Goal: Navigation & Orientation: Understand site structure

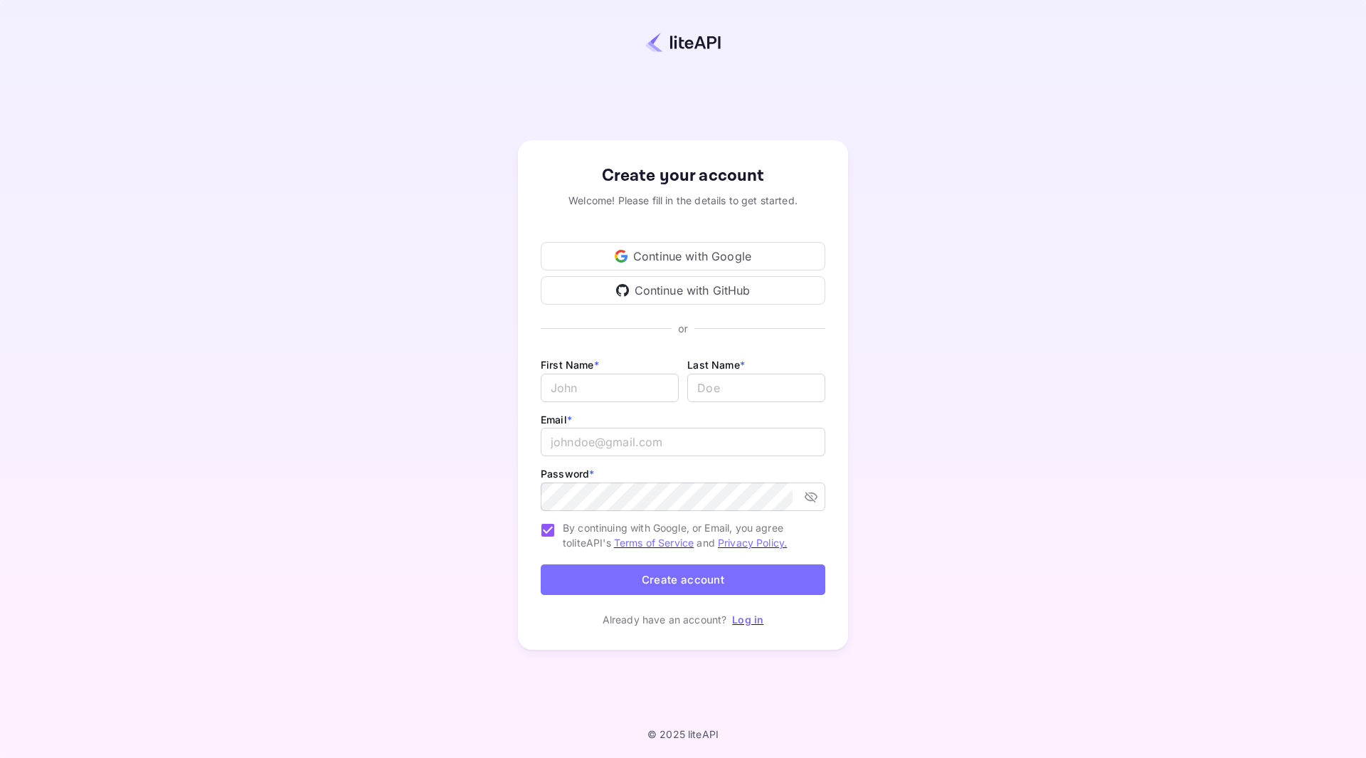
click at [750, 255] on div "Continue with Google" at bounding box center [683, 256] width 285 height 28
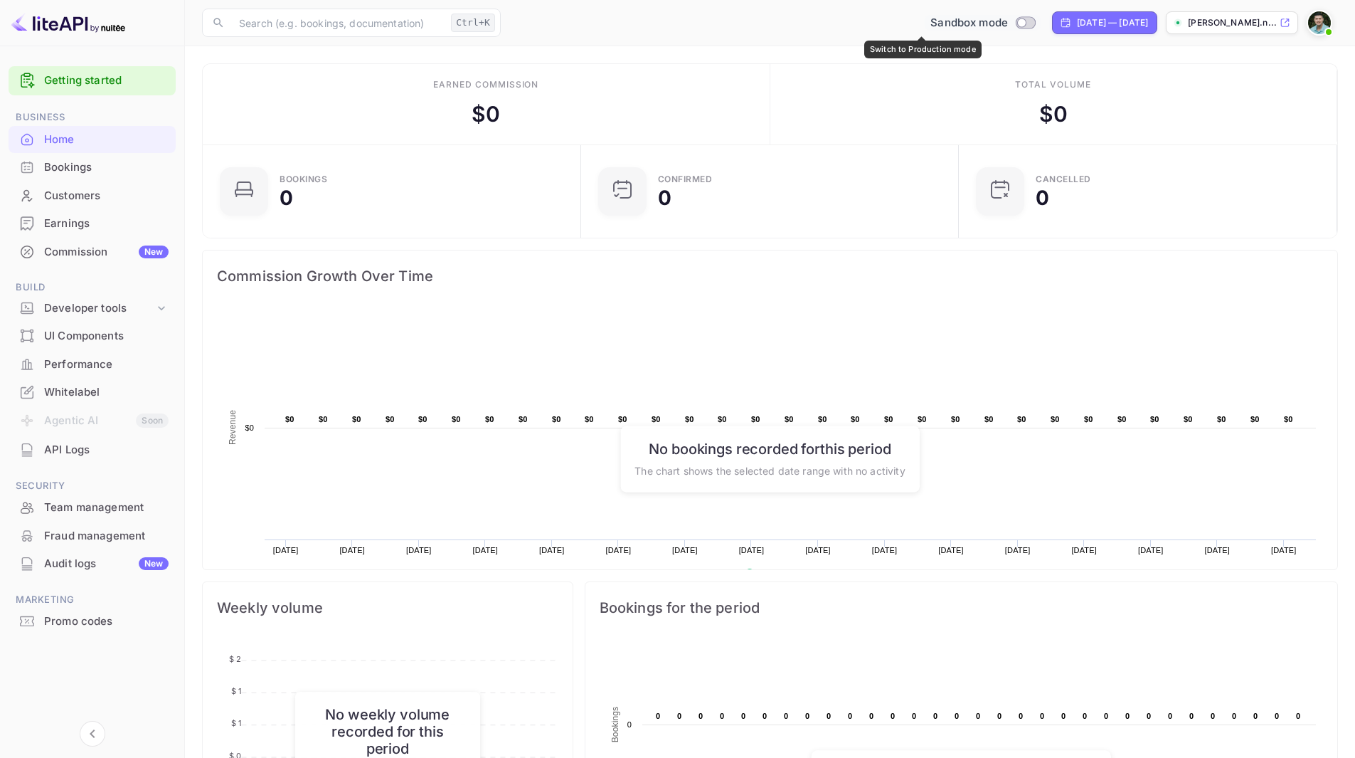
click at [1008, 24] on input "Switch to Production mode" at bounding box center [1022, 22] width 28 height 9
checkbox input "false"
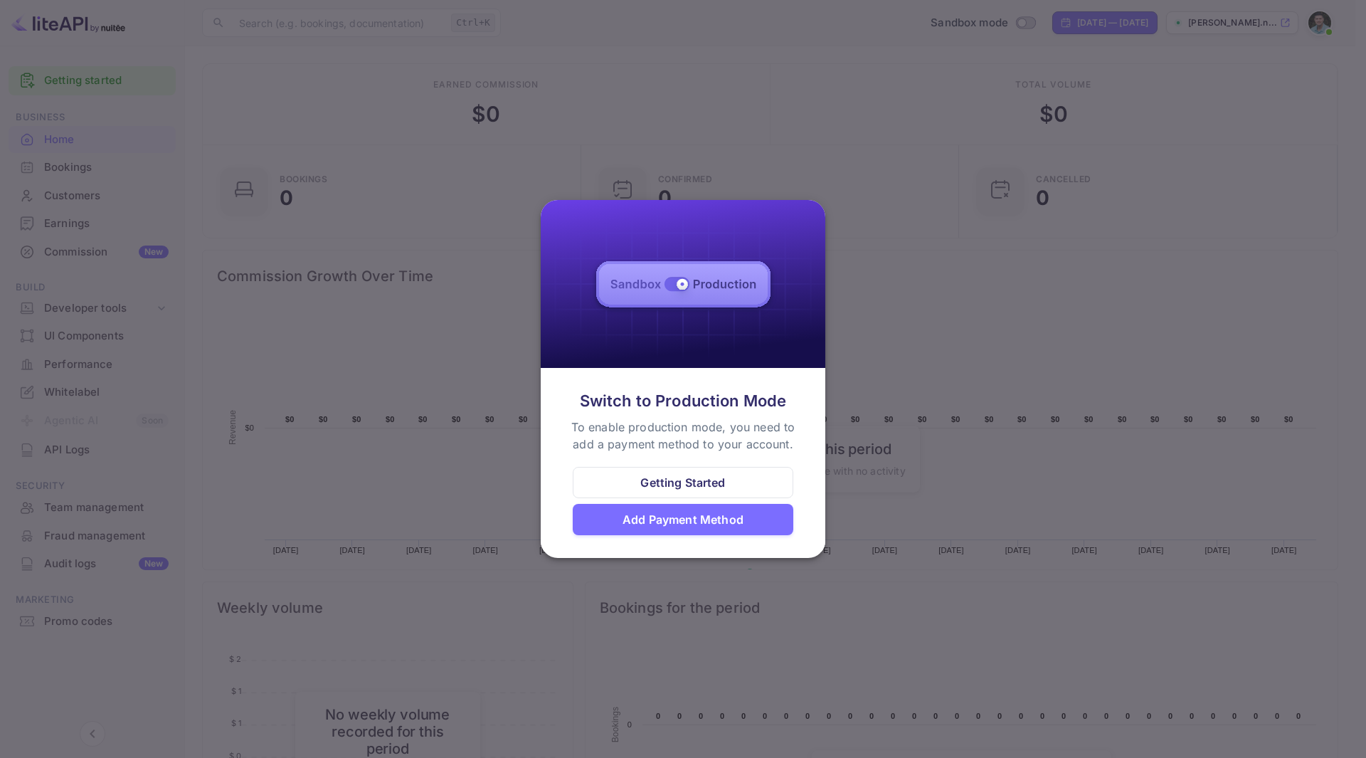
click at [807, 177] on div at bounding box center [683, 379] width 1366 height 758
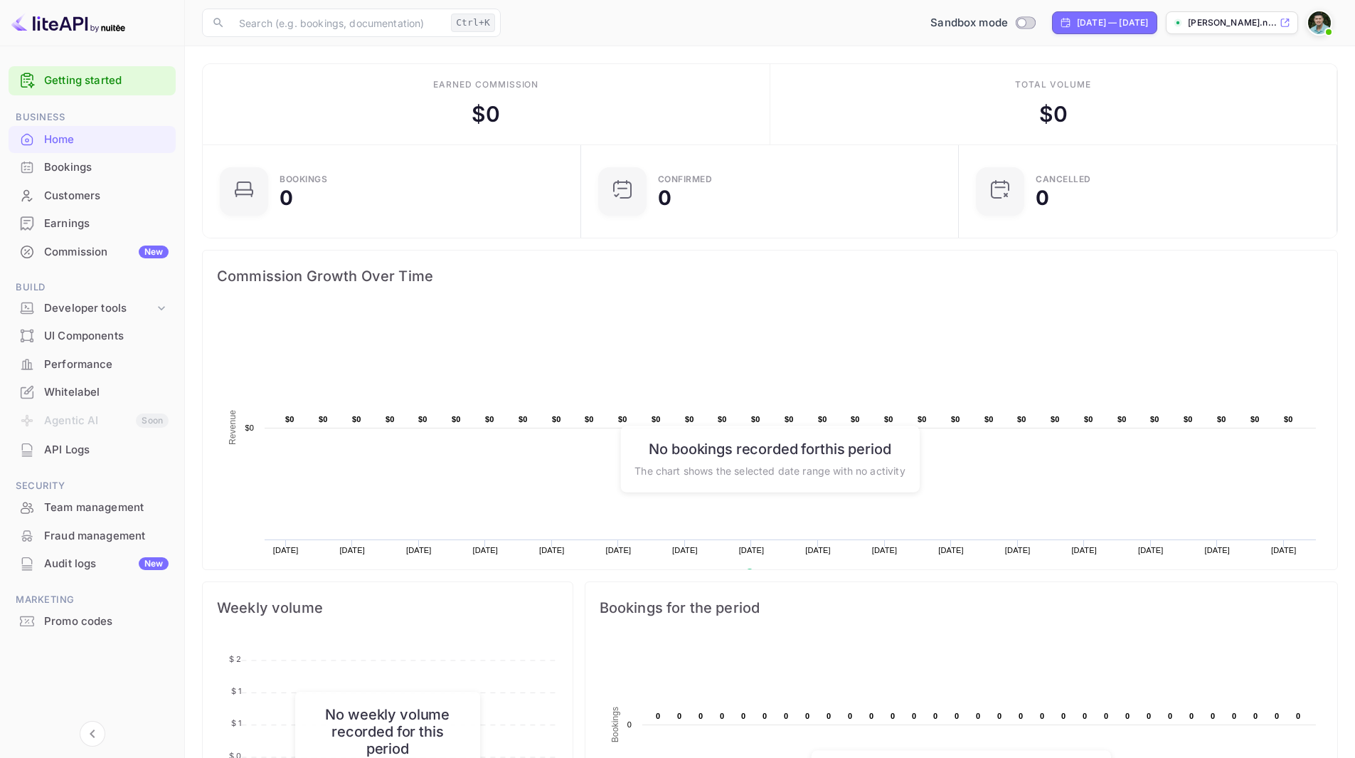
scroll to position [11, 11]
click at [74, 393] on div "Whitelabel" at bounding box center [106, 392] width 124 height 16
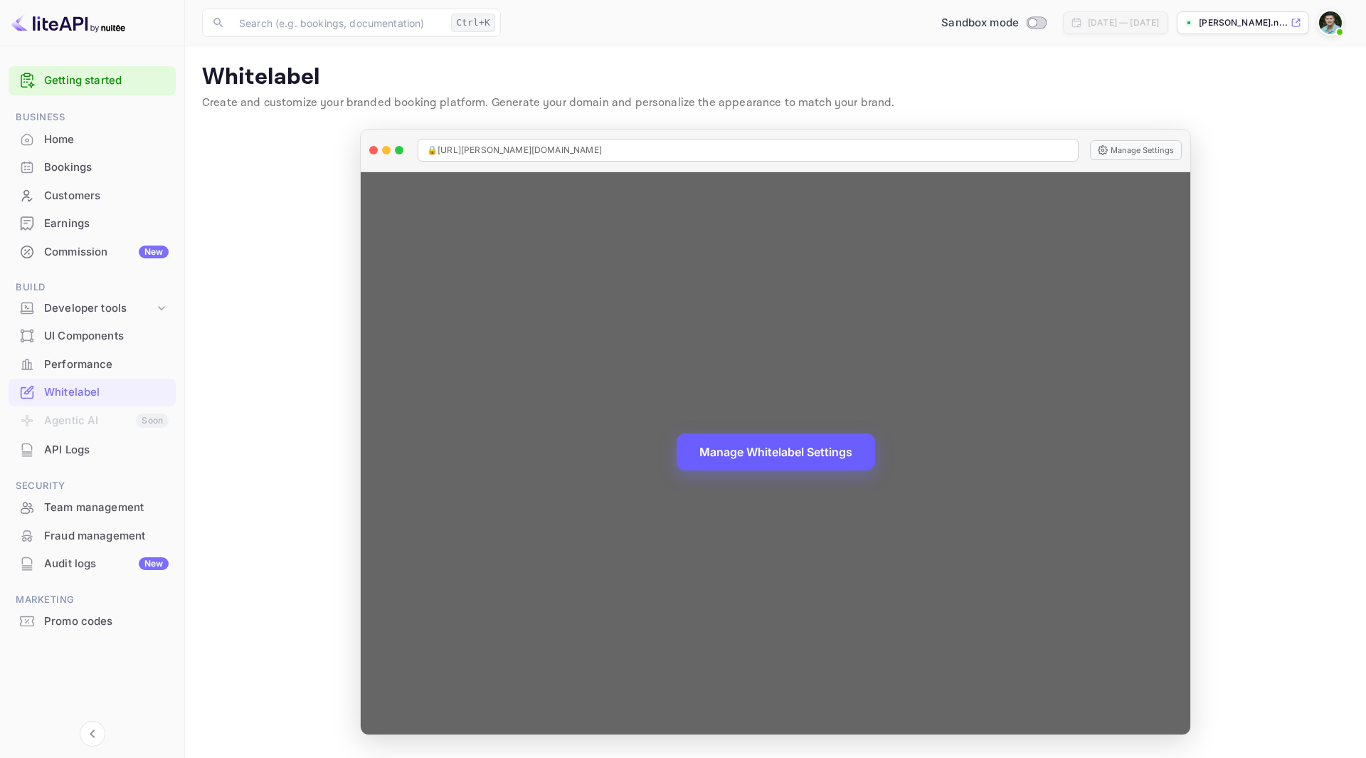
click at [778, 440] on button "Manage Whitelabel Settings" at bounding box center [775, 451] width 198 height 37
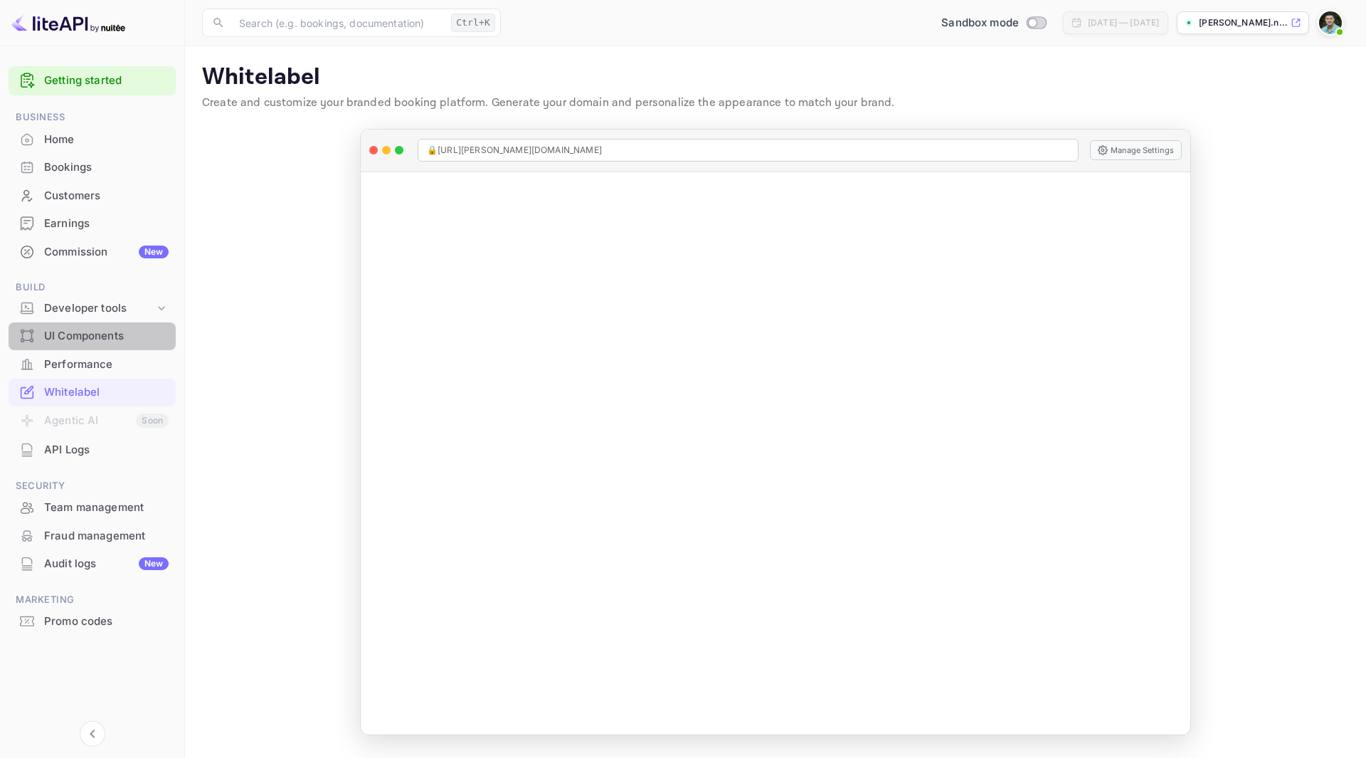
click at [91, 339] on div "UI Components" at bounding box center [106, 336] width 124 height 16
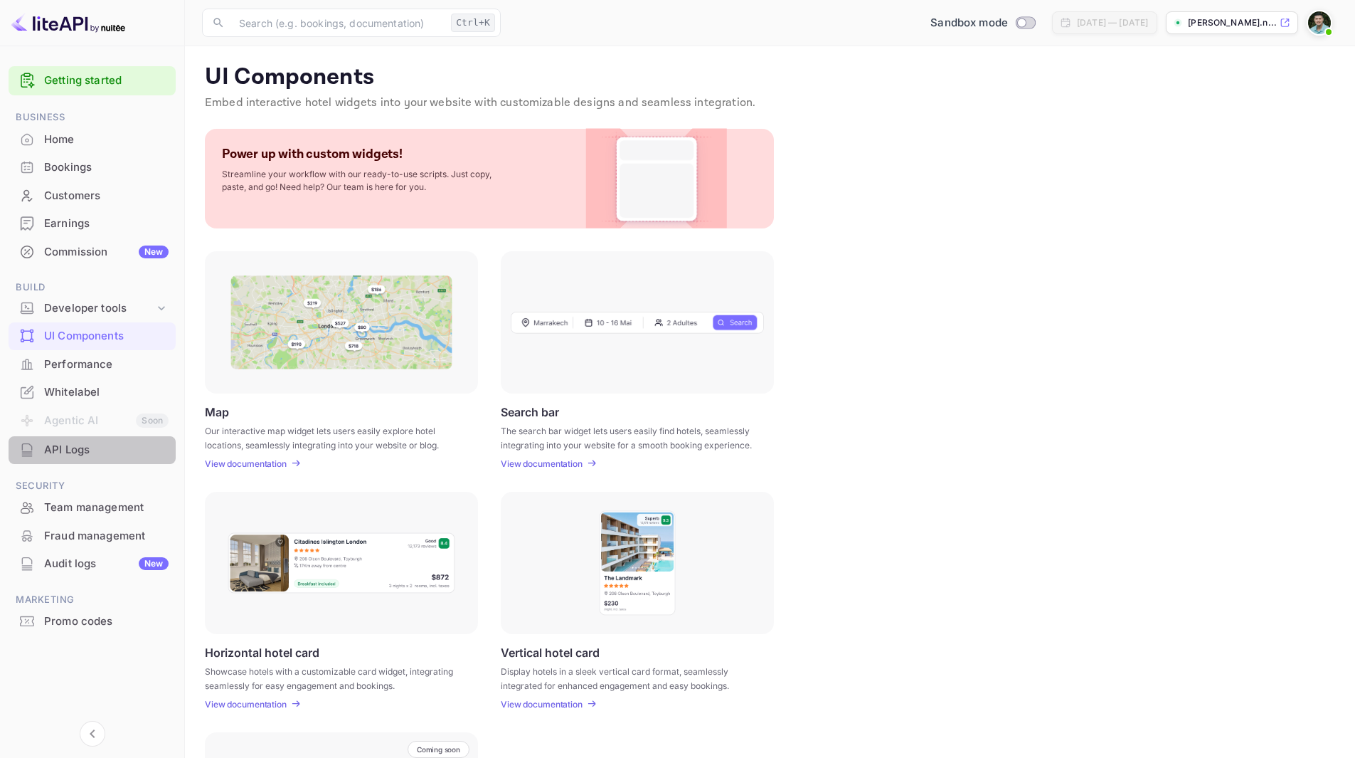
click at [74, 450] on div "API Logs" at bounding box center [106, 450] width 124 height 16
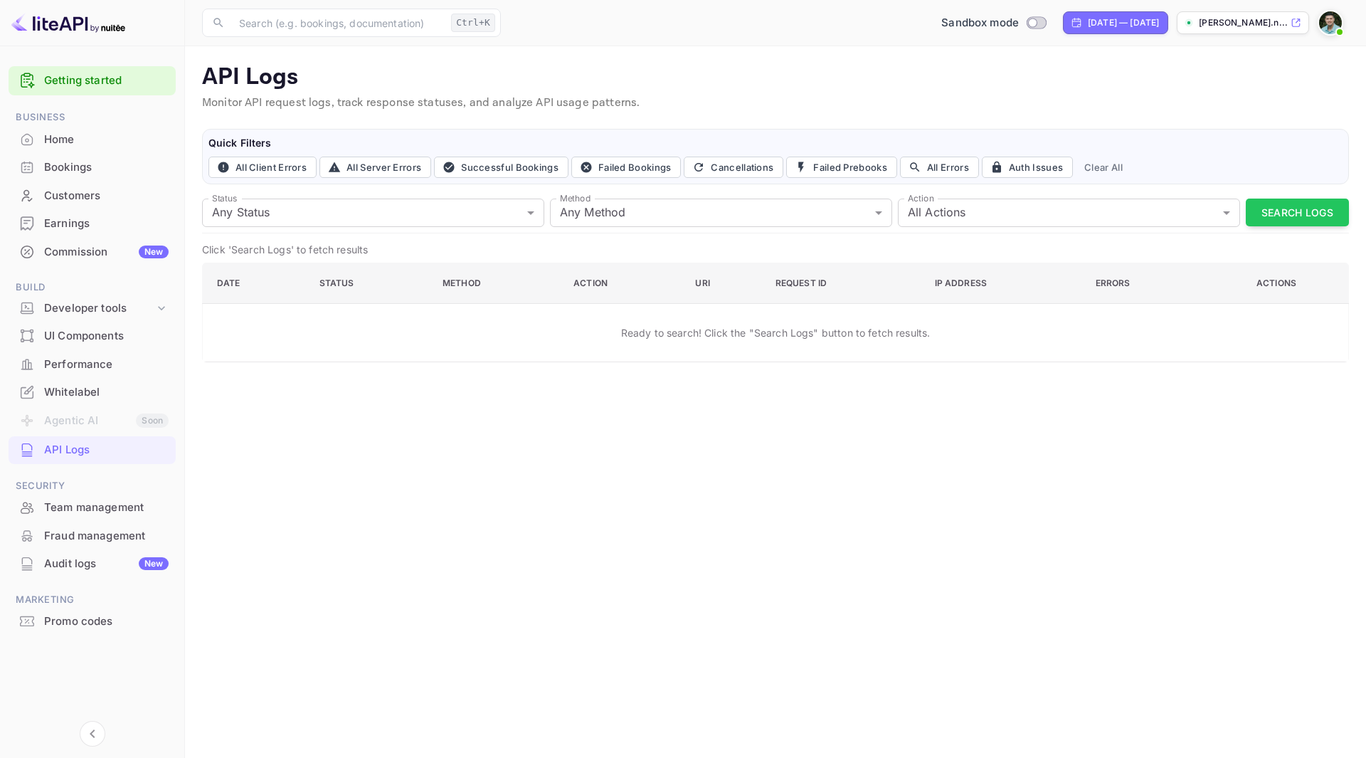
click at [74, 391] on div "Whitelabel" at bounding box center [106, 392] width 124 height 16
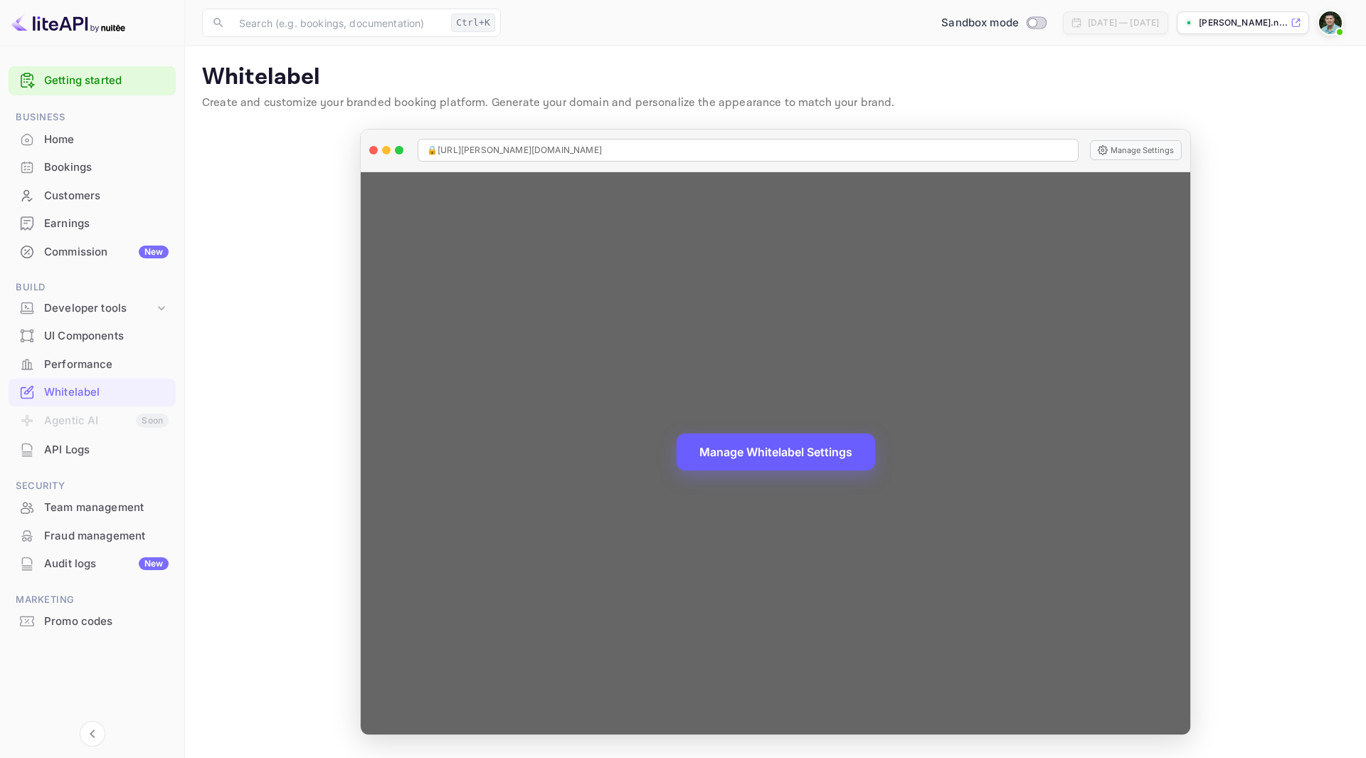
click at [817, 452] on button "Manage Whitelabel Settings" at bounding box center [775, 451] width 198 height 37
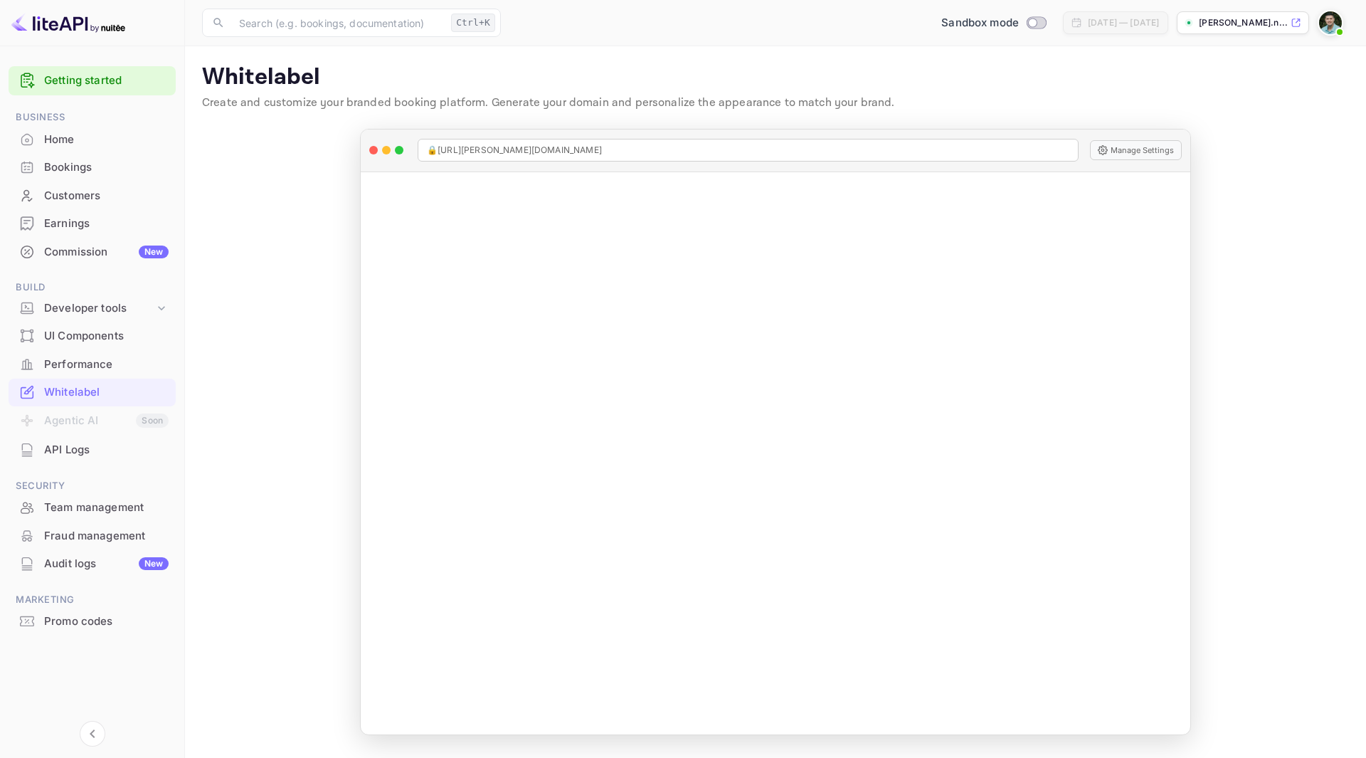
click at [80, 338] on div "UI Components" at bounding box center [106, 336] width 124 height 16
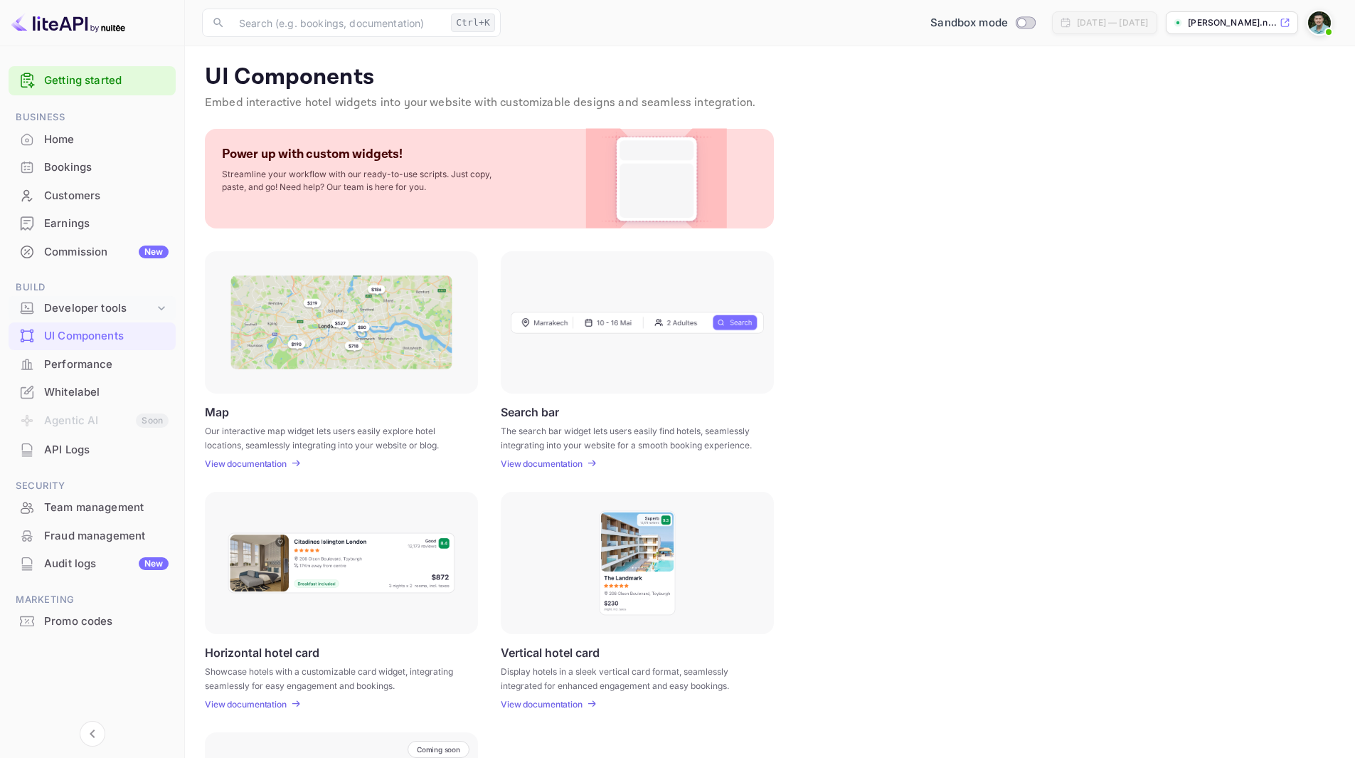
click at [63, 301] on div "Developer tools" at bounding box center [99, 308] width 110 height 16
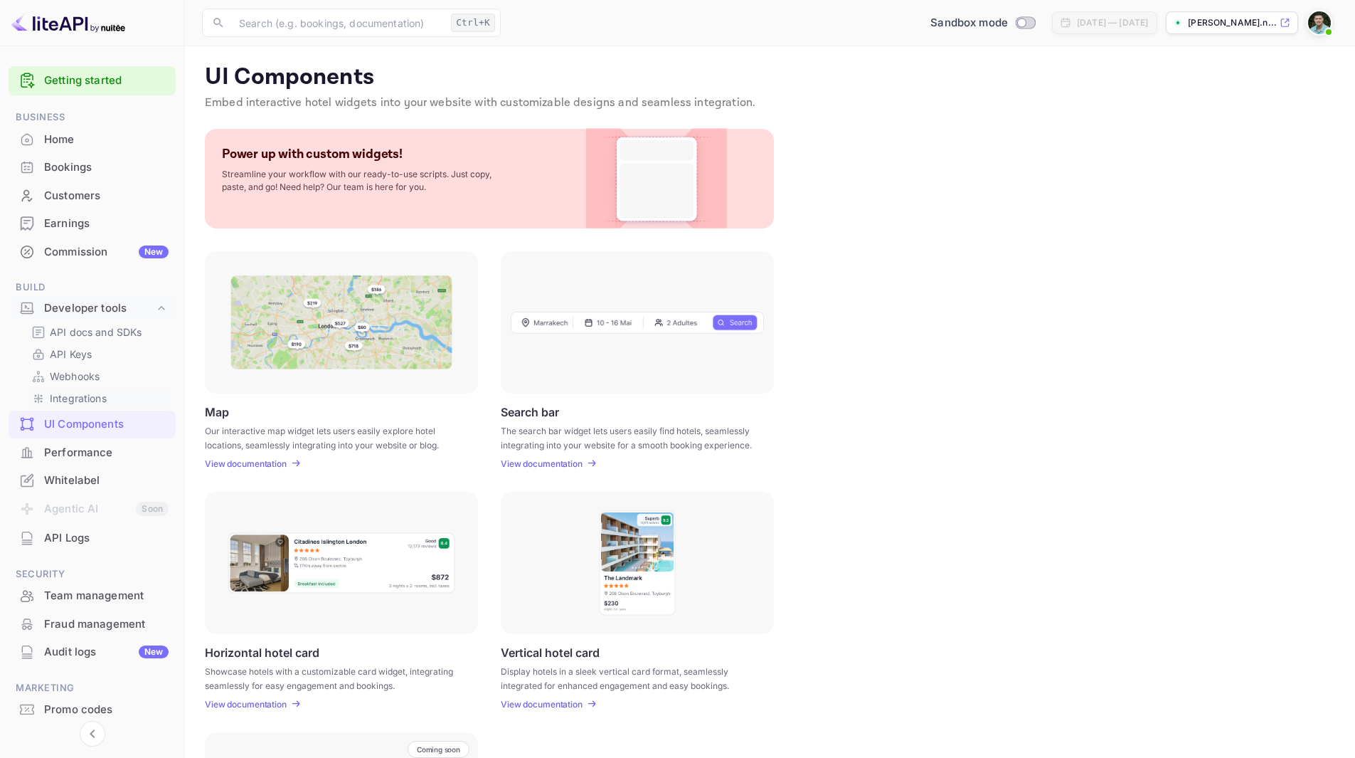
click at [82, 398] on p "Integrations" at bounding box center [78, 398] width 57 height 15
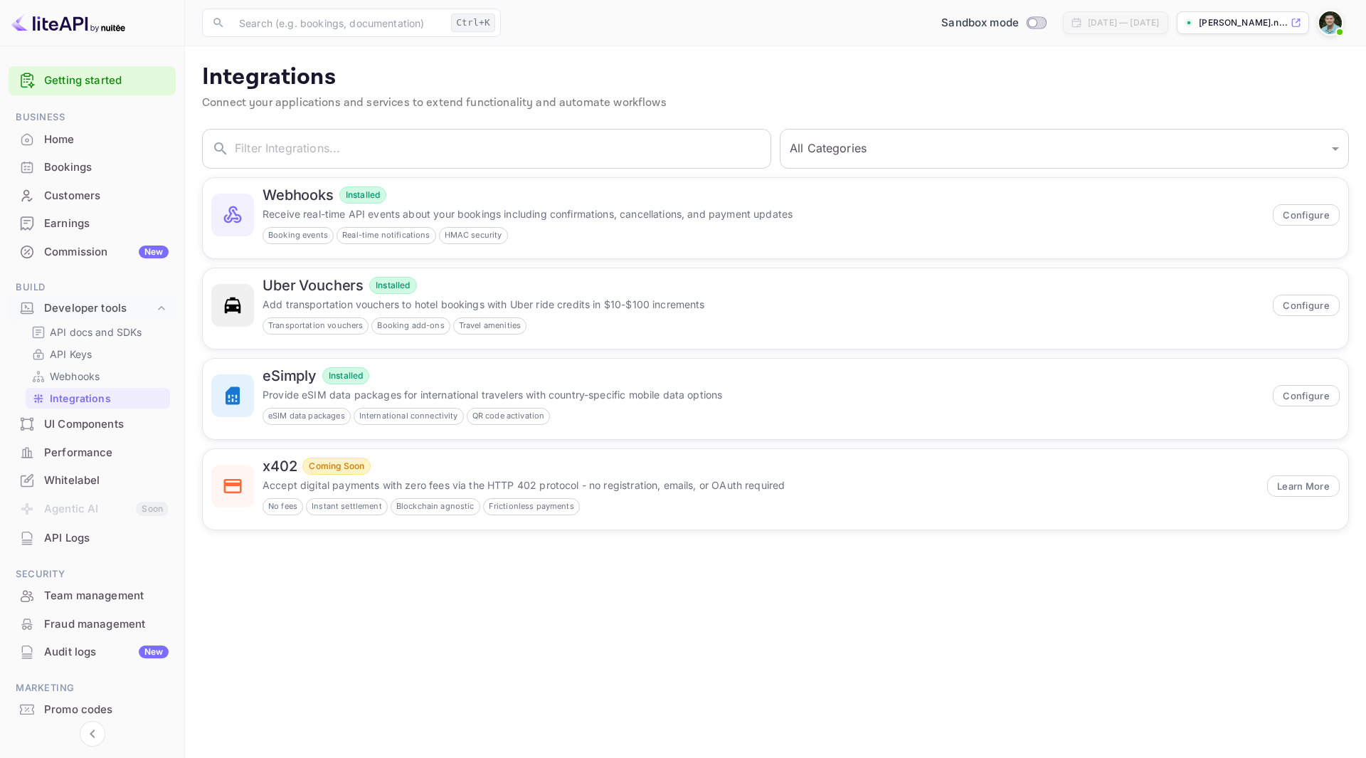
click at [81, 226] on div "Earnings" at bounding box center [106, 224] width 124 height 16
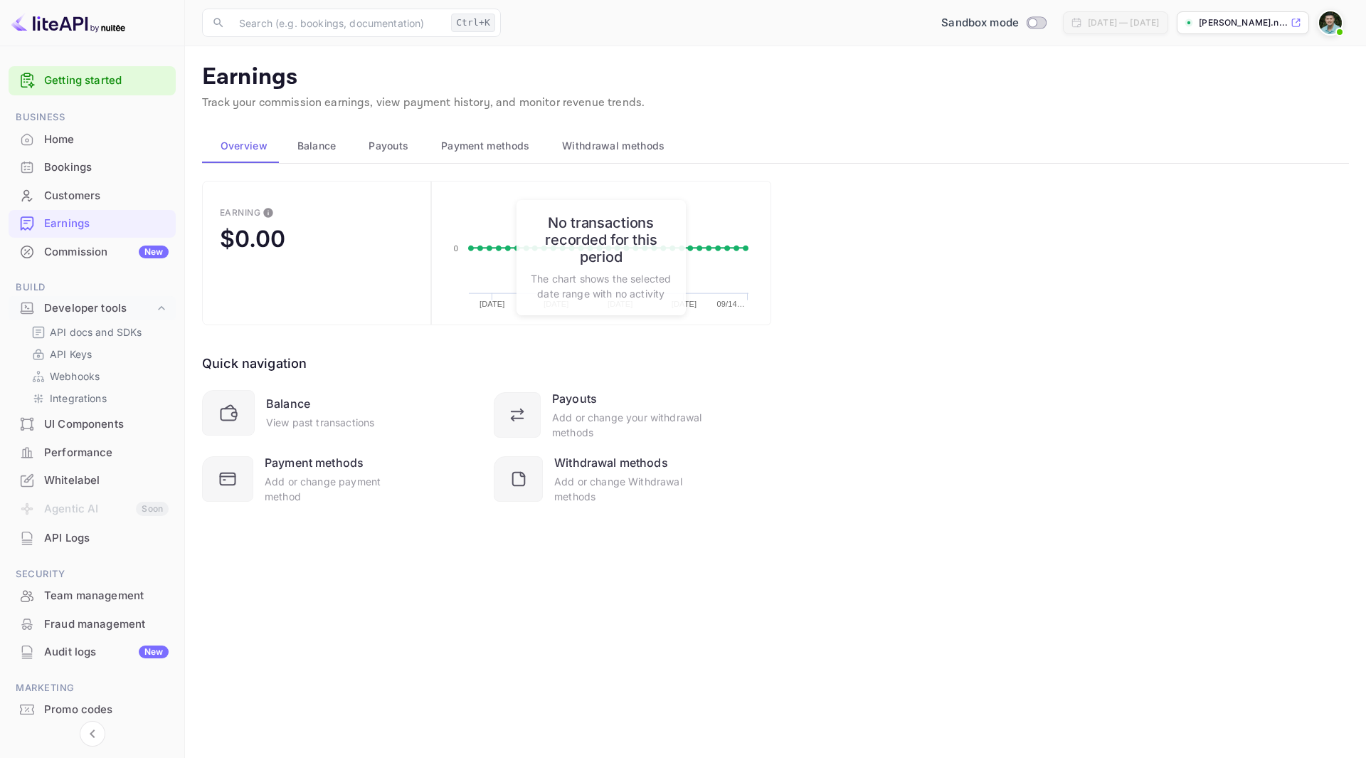
click at [331, 154] on button "Balance" at bounding box center [315, 146] width 72 height 34
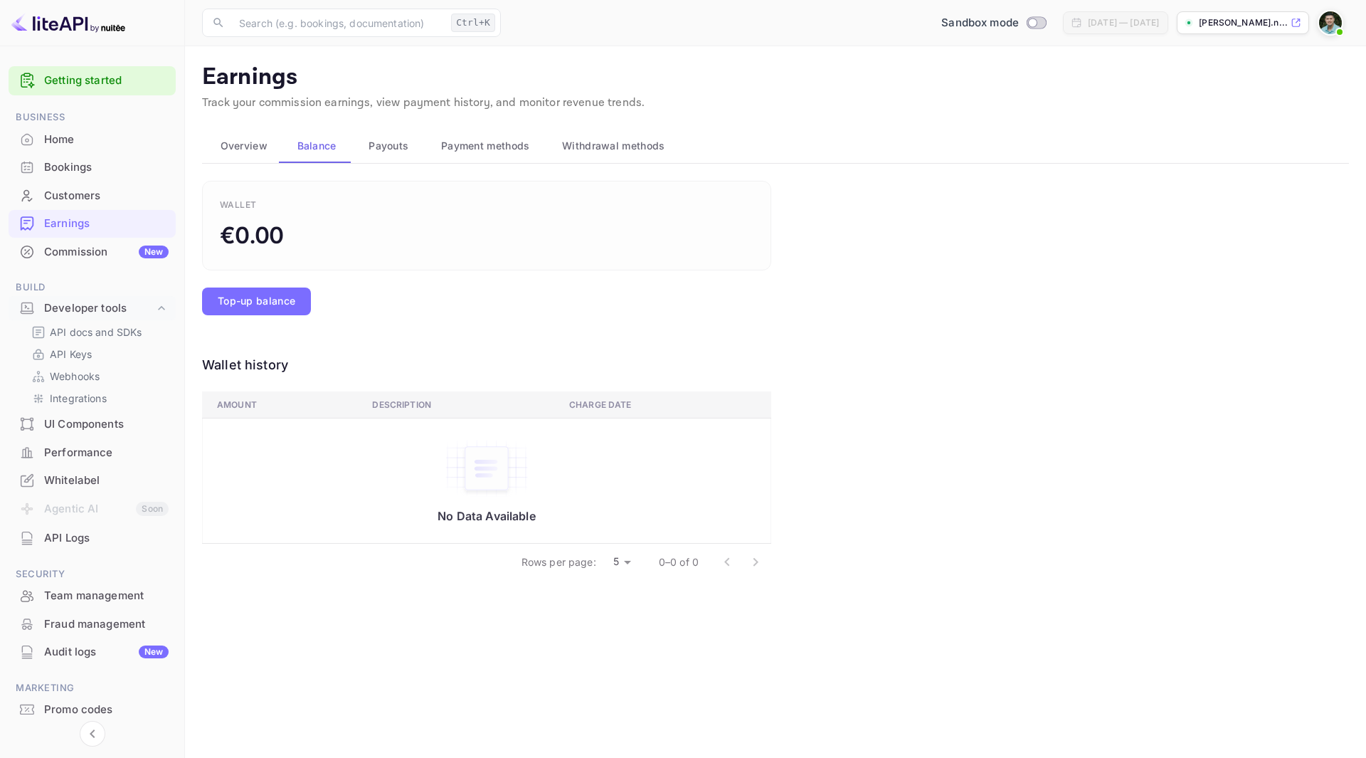
click at [387, 147] on span "Payouts" at bounding box center [388, 145] width 40 height 17
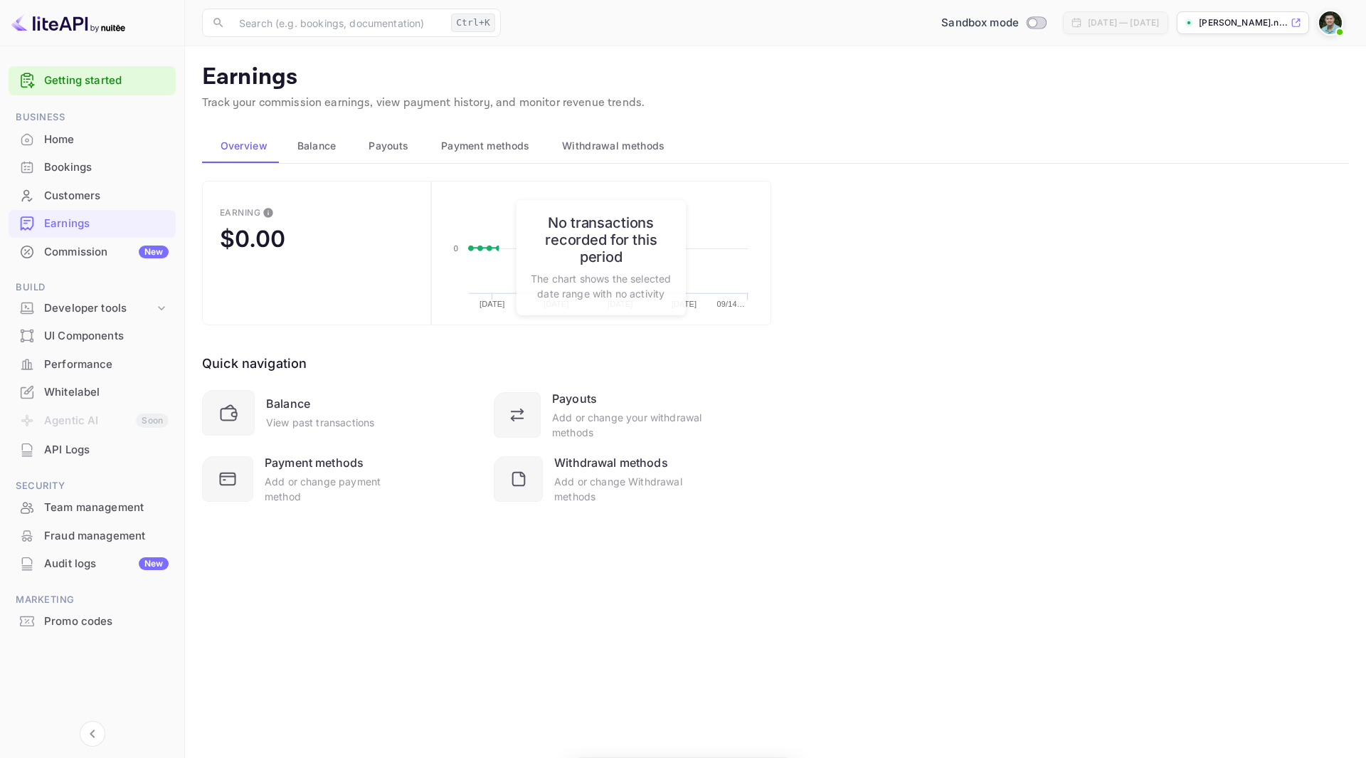
click at [516, 138] on span "Payment methods" at bounding box center [485, 145] width 89 height 17
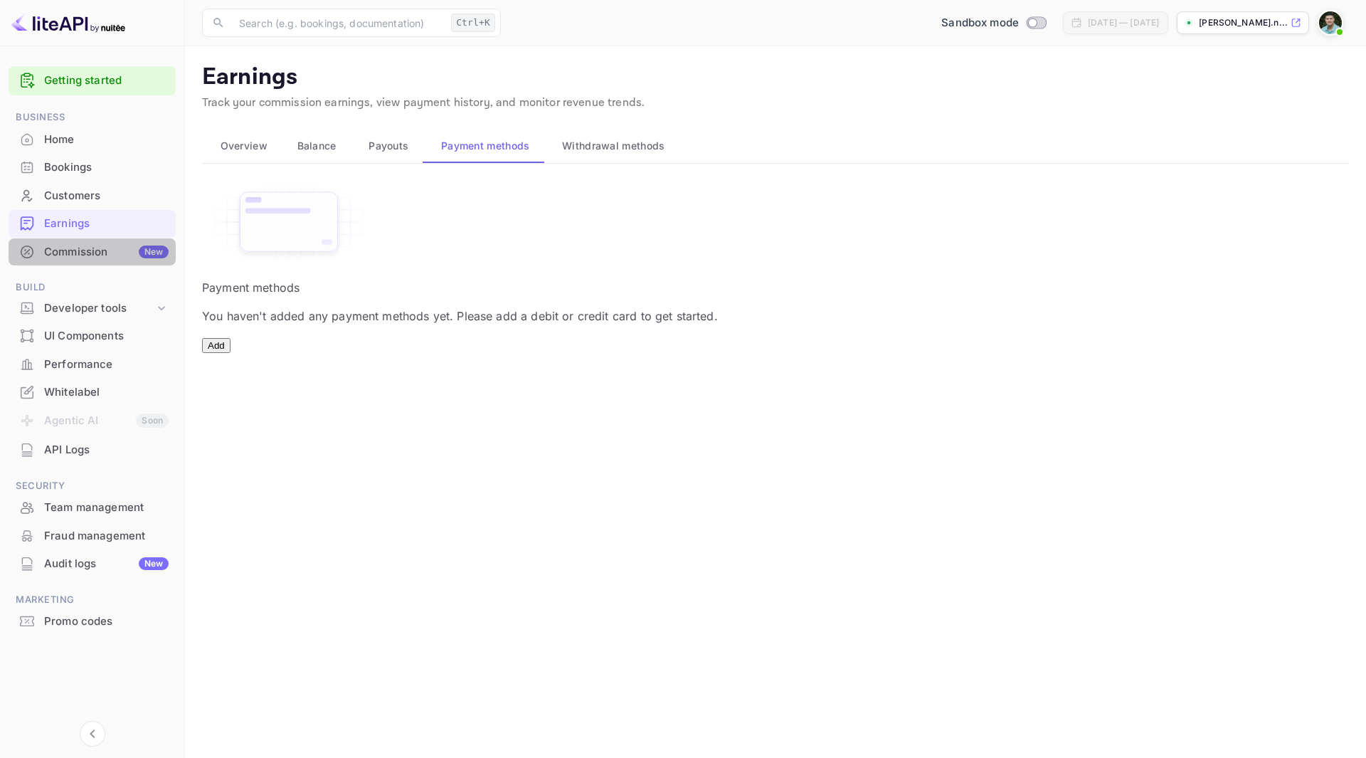
click at [86, 257] on div "Commission New" at bounding box center [106, 252] width 124 height 16
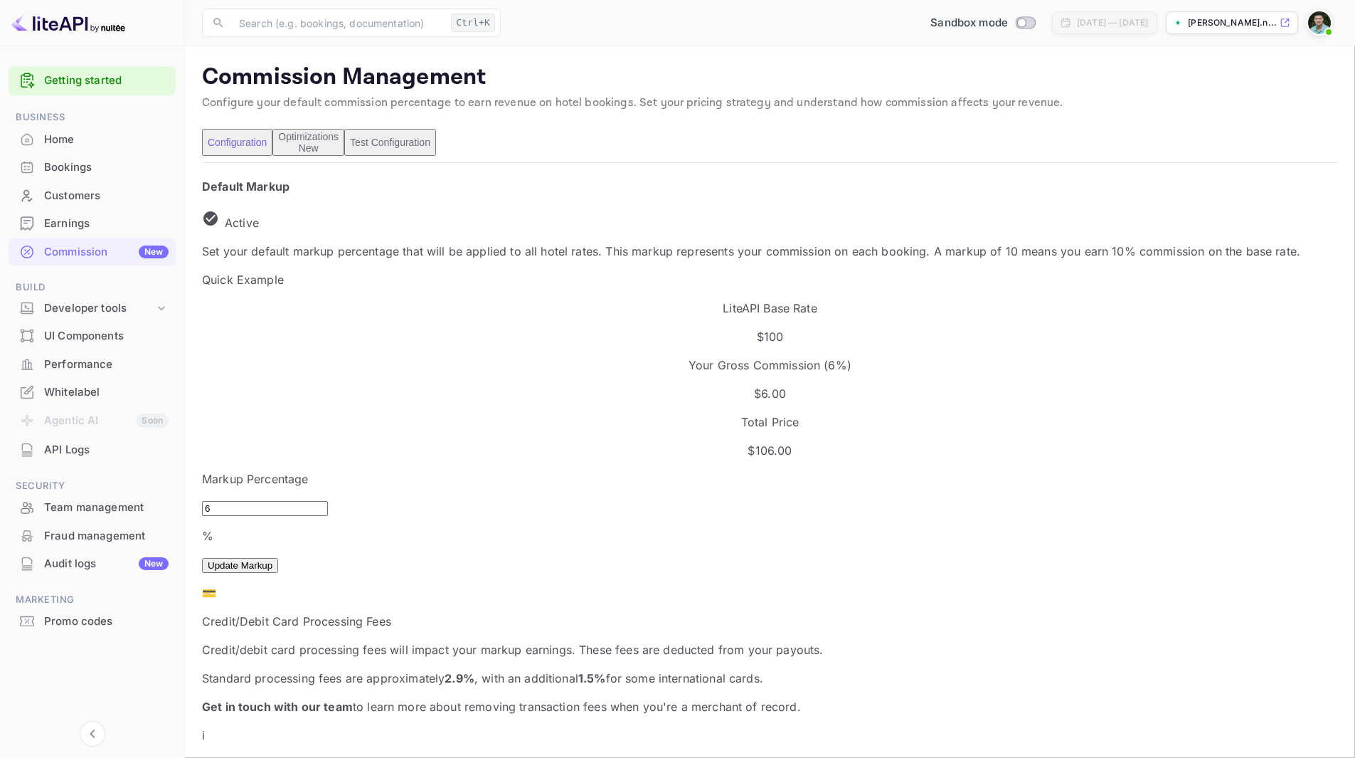
scroll to position [242, 698]
click at [339, 145] on div "Optimizations New" at bounding box center [308, 142] width 60 height 23
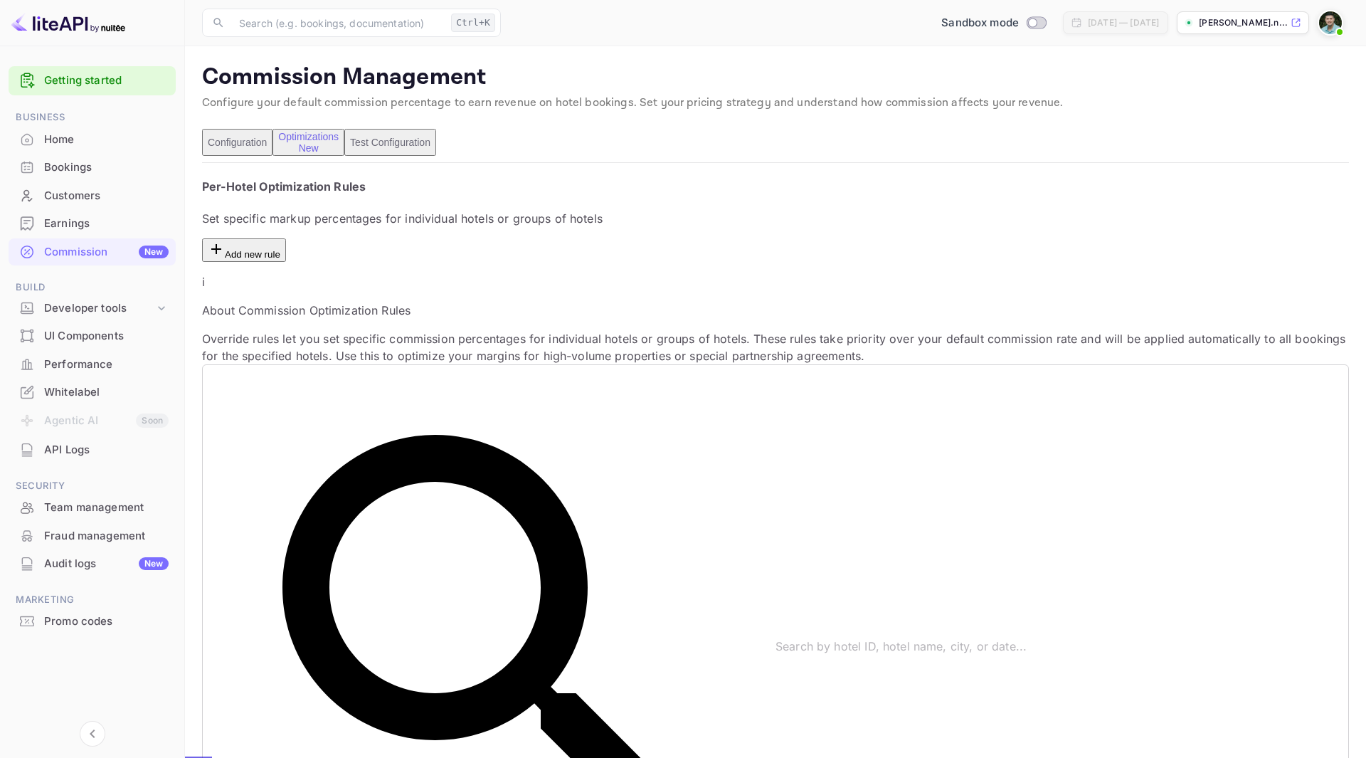
click at [436, 139] on button "Test Configuration" at bounding box center [390, 142] width 92 height 27
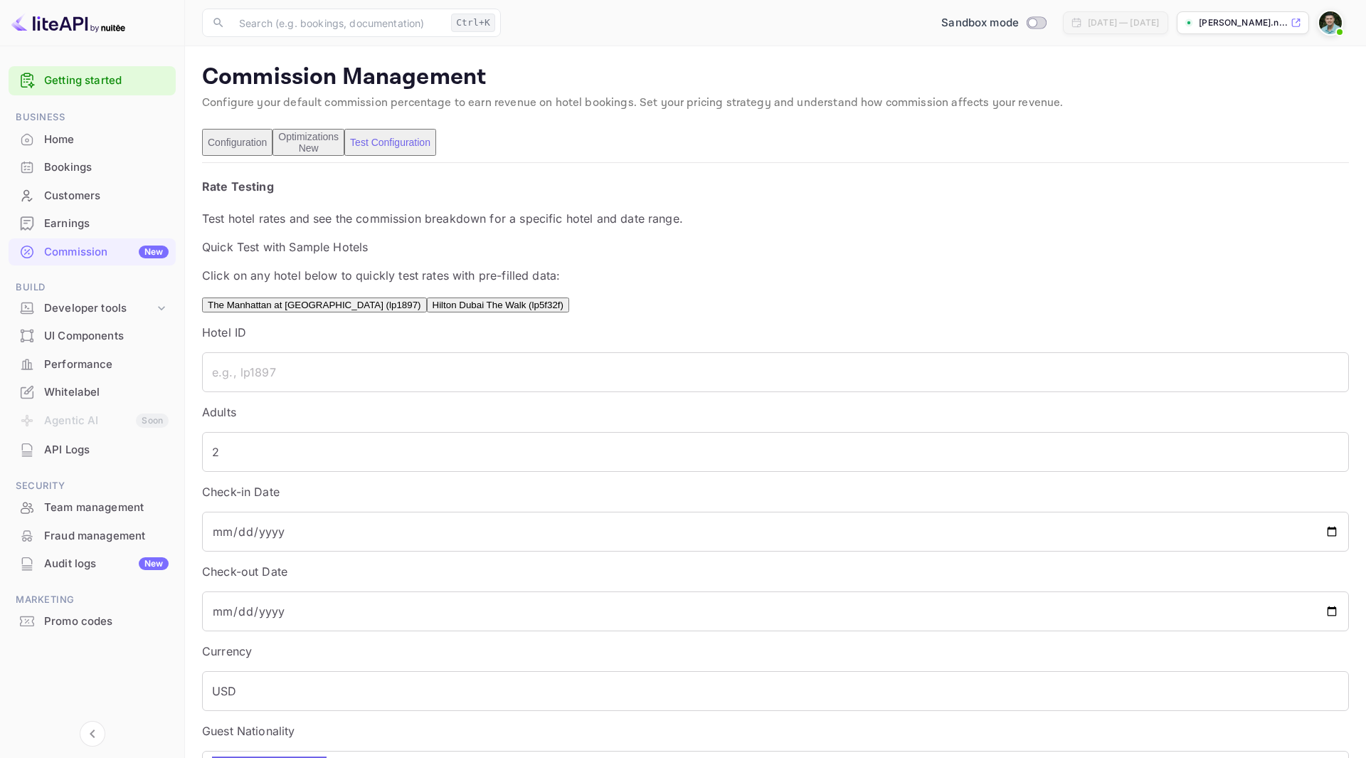
click at [262, 148] on button "Configuration" at bounding box center [237, 142] width 70 height 27
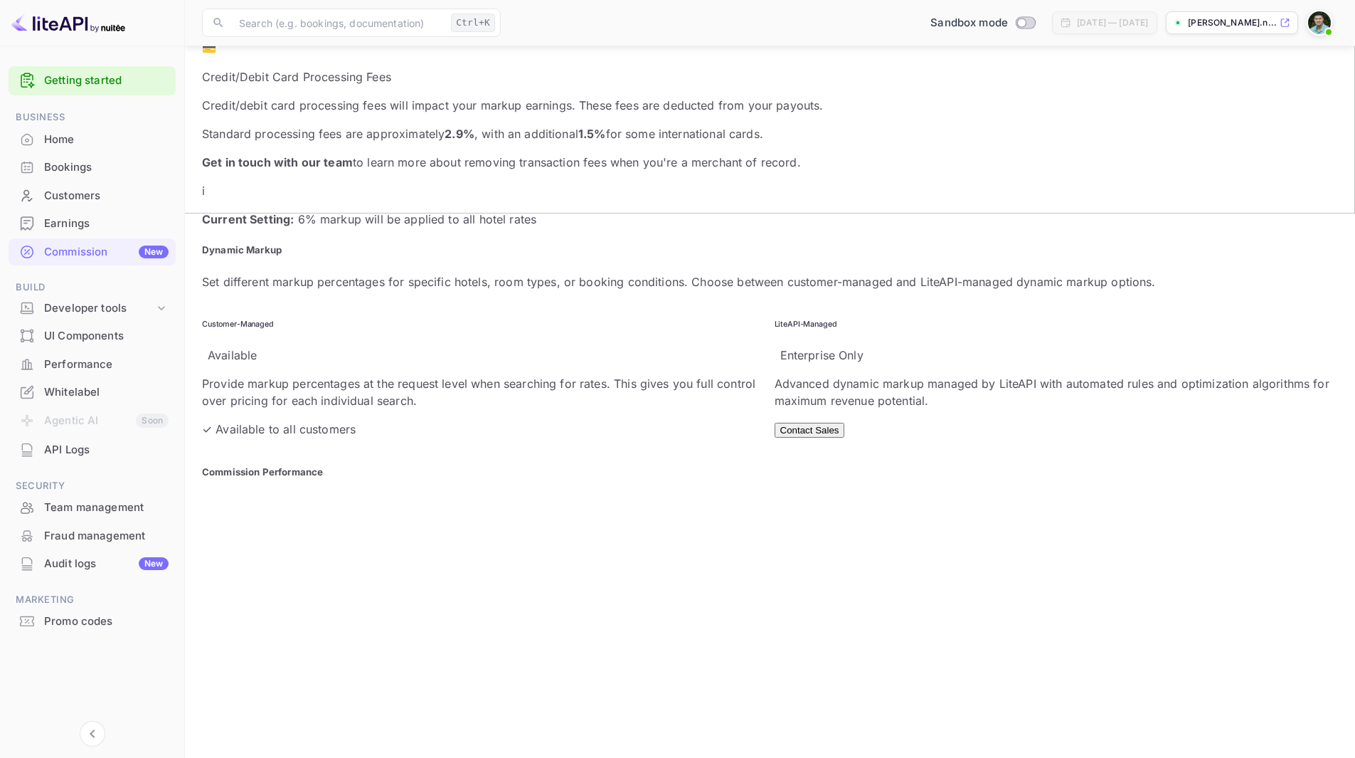
scroll to position [670, 0]
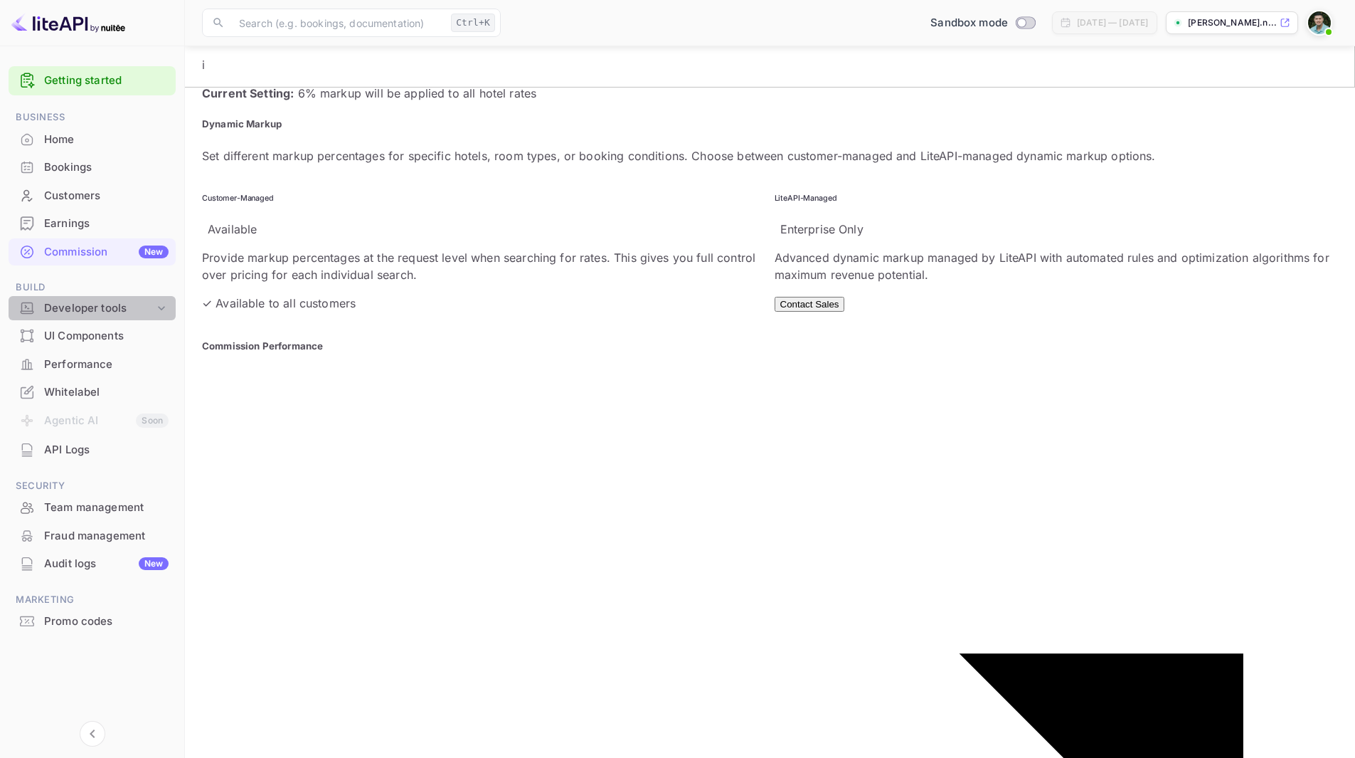
click at [74, 310] on div "Developer tools" at bounding box center [99, 308] width 110 height 16
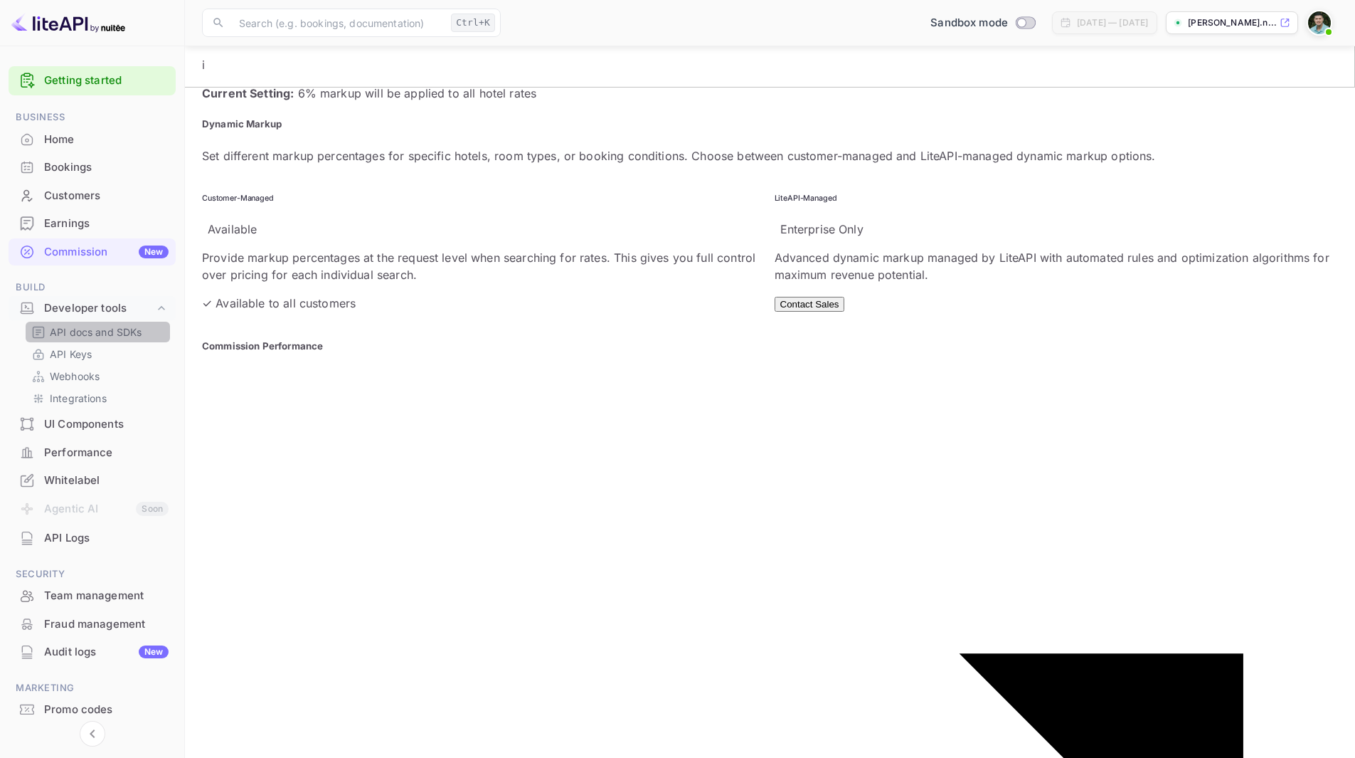
click at [72, 330] on p "API docs and SDKs" at bounding box center [96, 331] width 92 height 15
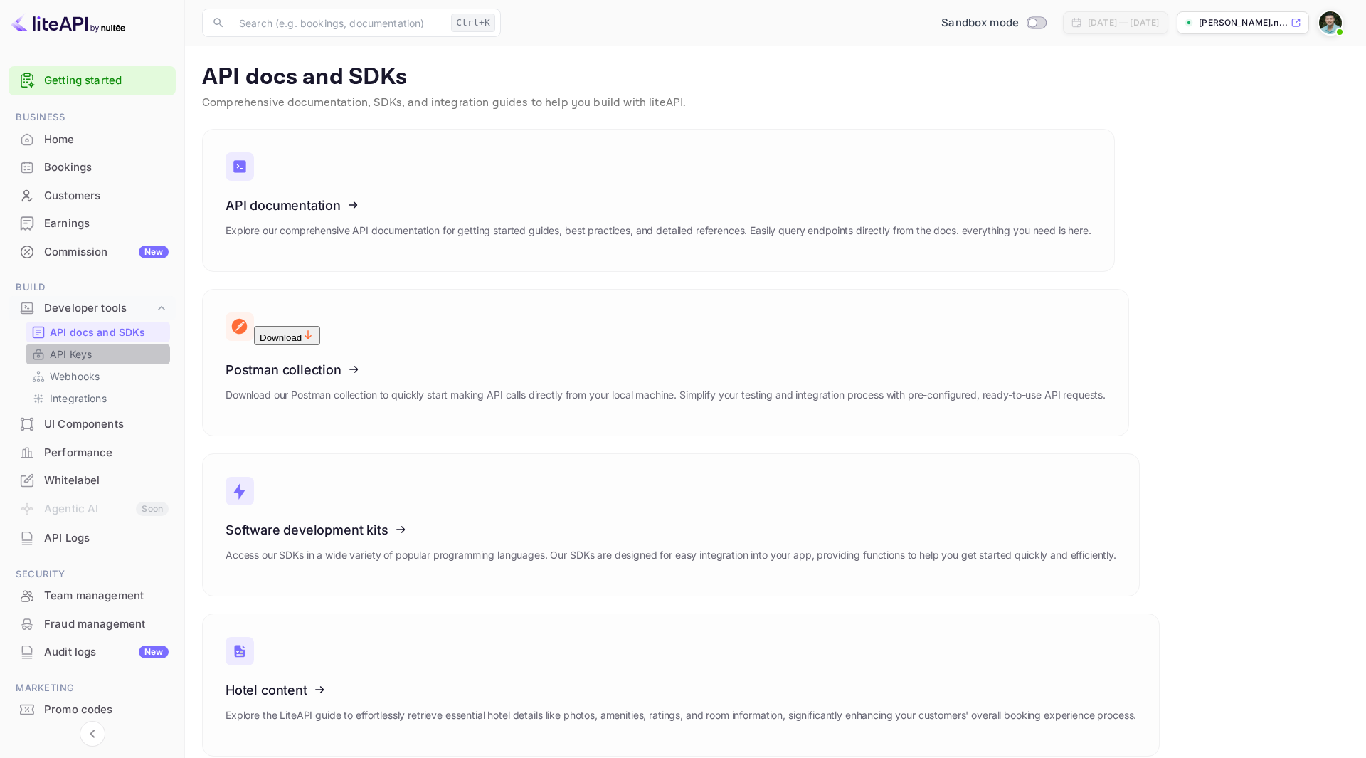
click at [71, 347] on p "API Keys" at bounding box center [71, 353] width 42 height 15
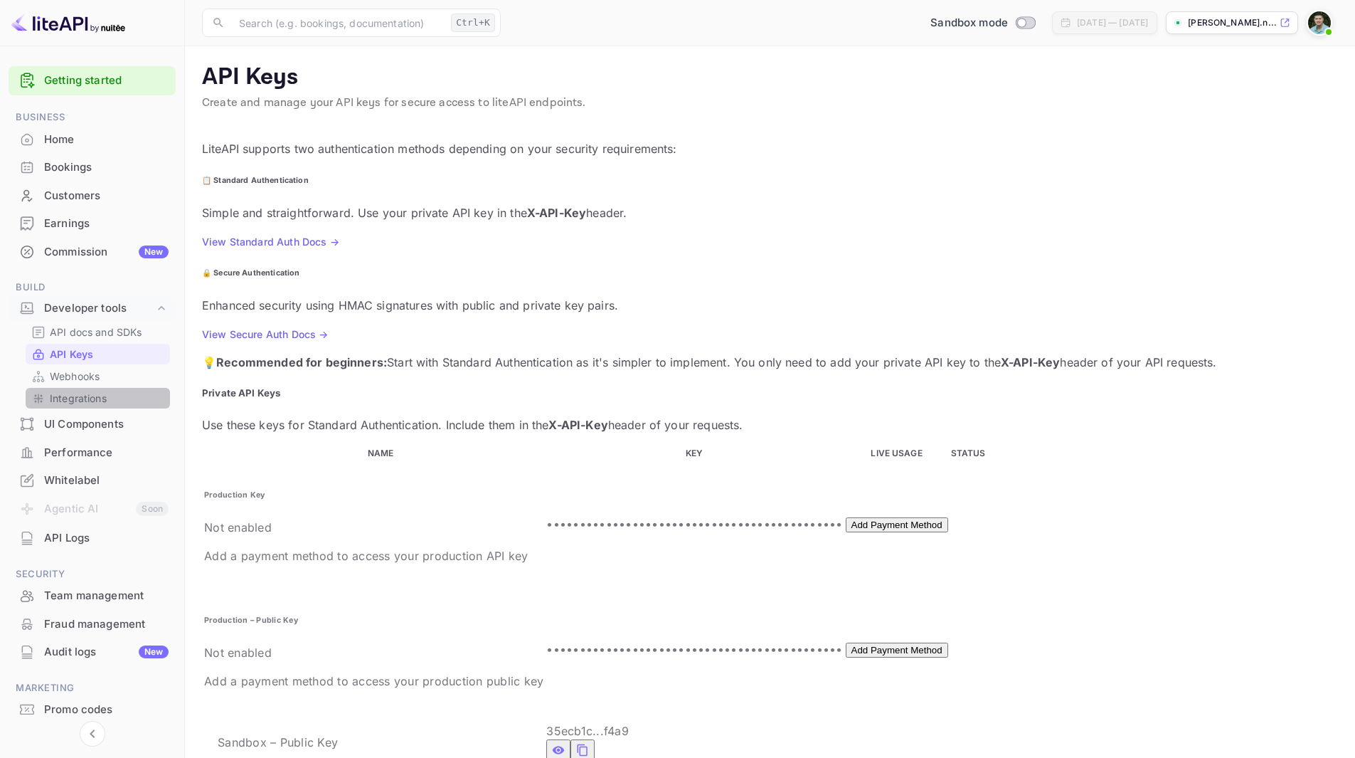
click at [78, 400] on p "Integrations" at bounding box center [78, 398] width 57 height 15
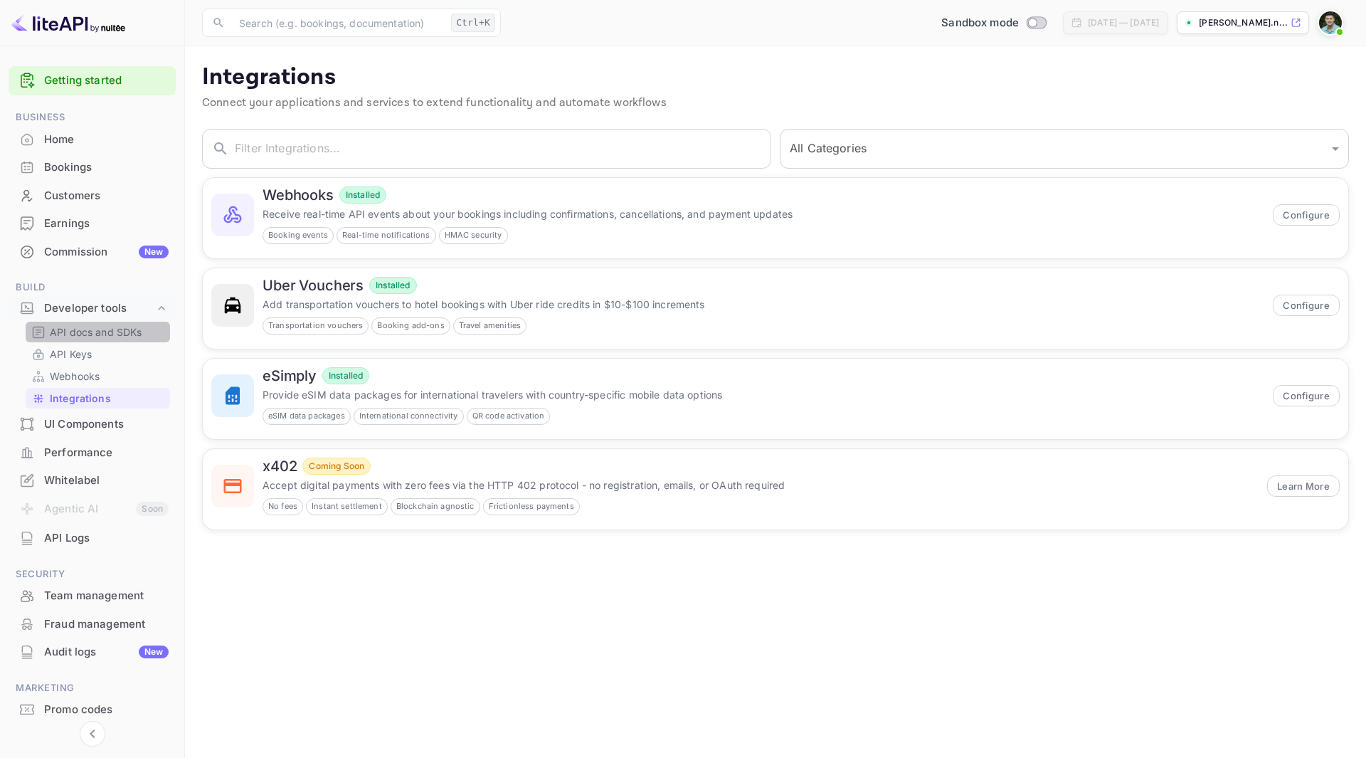
click at [68, 331] on p "API docs and SDKs" at bounding box center [96, 331] width 92 height 15
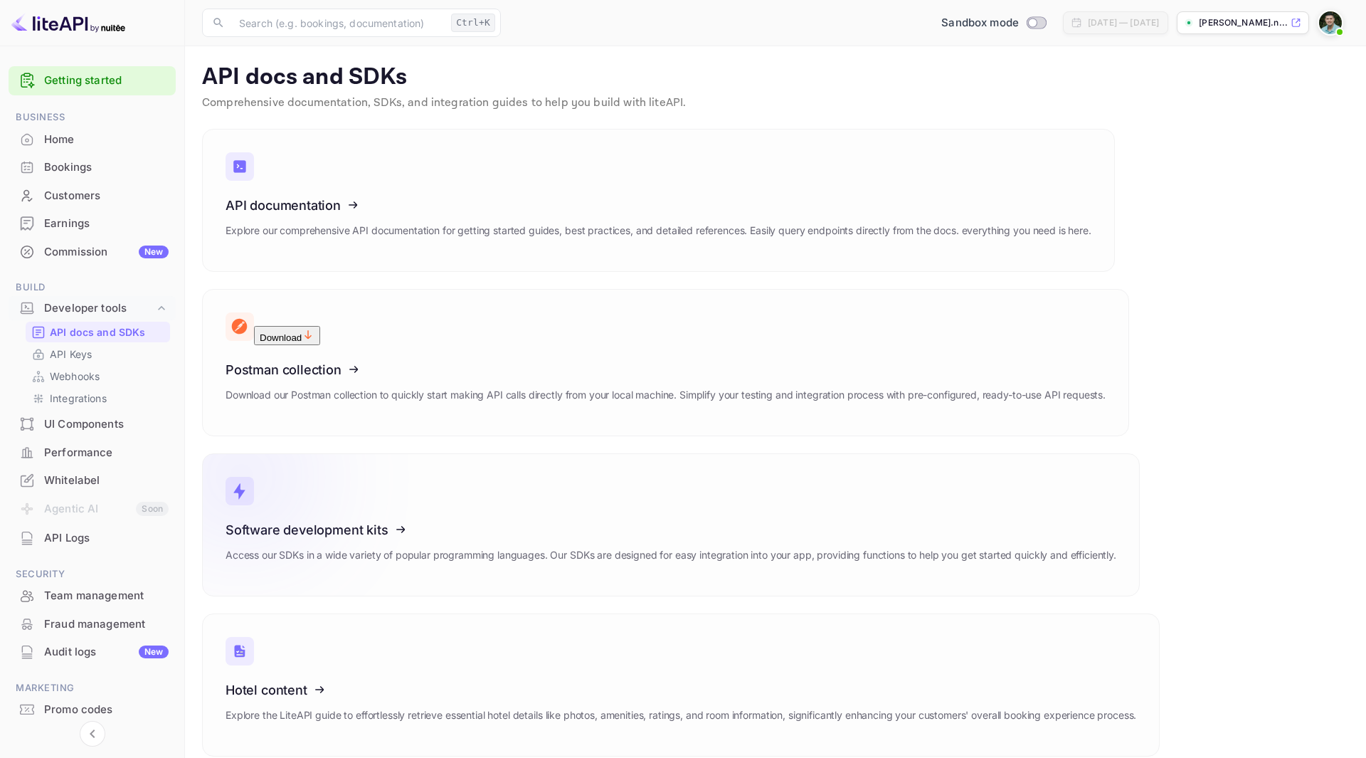
click at [363, 454] on icon at bounding box center [313, 527] width 221 height 147
click at [424, 614] on icon at bounding box center [313, 687] width 221 height 147
